Goal: Navigation & Orientation: Find specific page/section

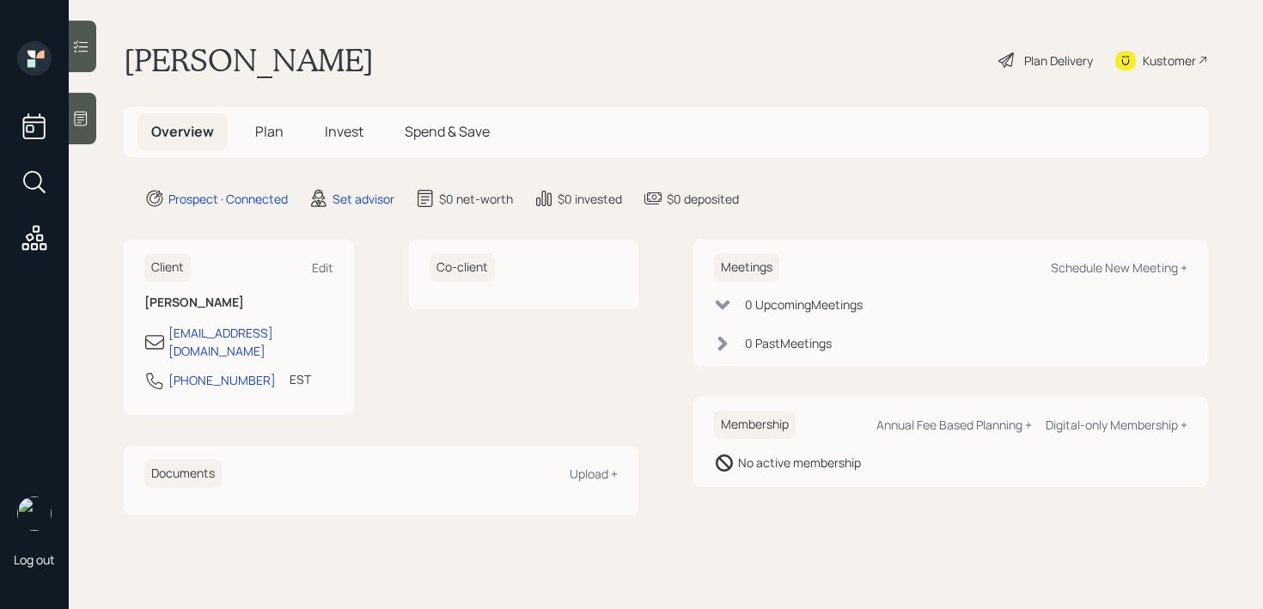
click at [79, 129] on div at bounding box center [83, 119] width 28 height 52
